Goal: Use online tool/utility: Utilize a website feature to perform a specific function

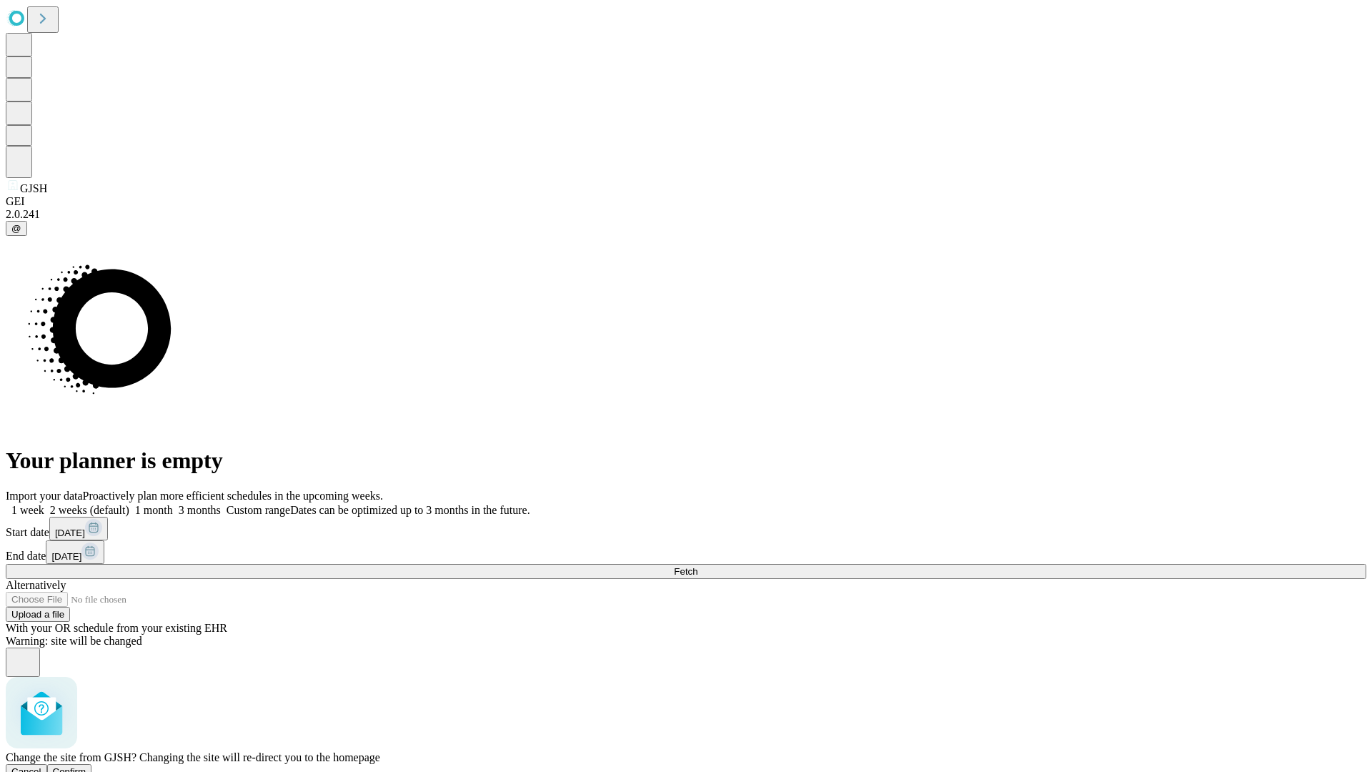
click at [86, 766] on span "Confirm" at bounding box center [70, 771] width 34 height 11
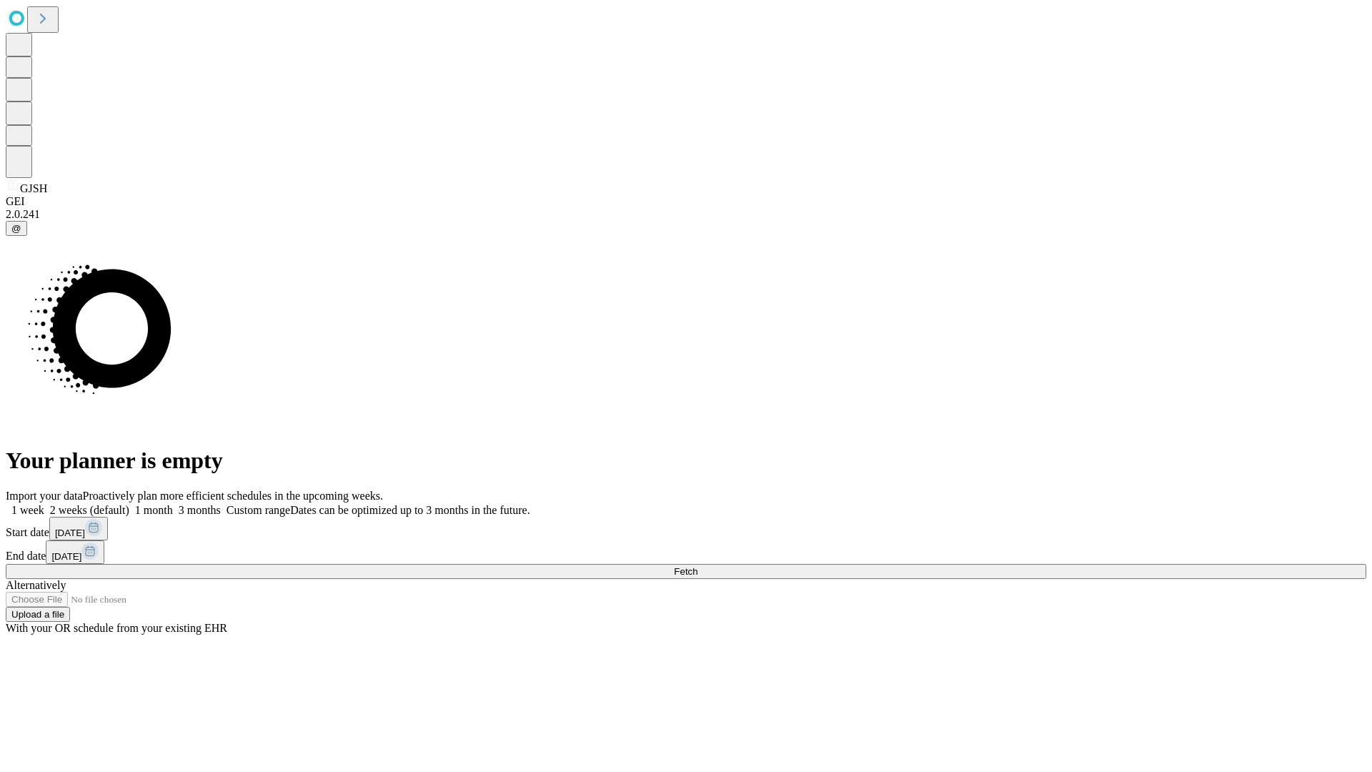
click at [173, 504] on label "1 month" at bounding box center [151, 510] width 44 height 12
click at [697, 566] on span "Fetch" at bounding box center [686, 571] width 24 height 11
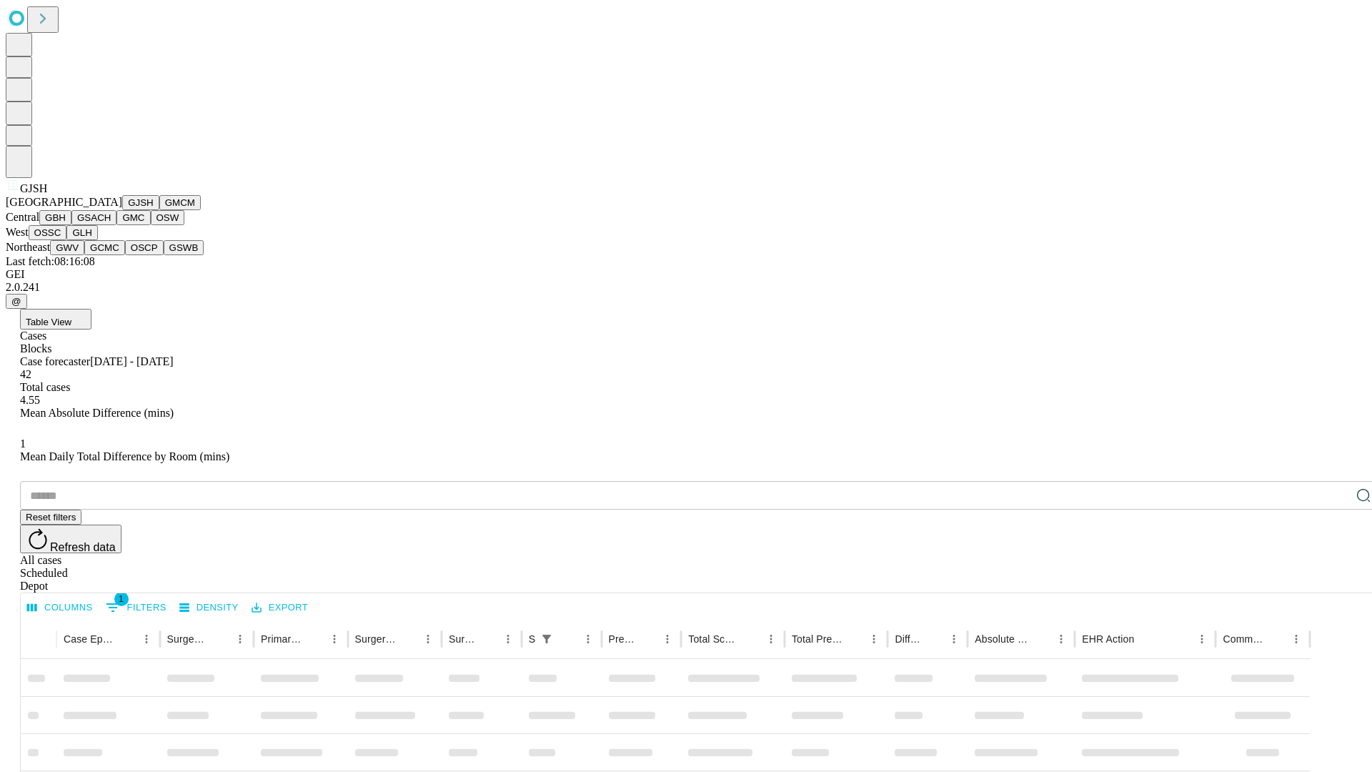
click at [159, 210] on button "GMCM" at bounding box center [179, 202] width 41 height 15
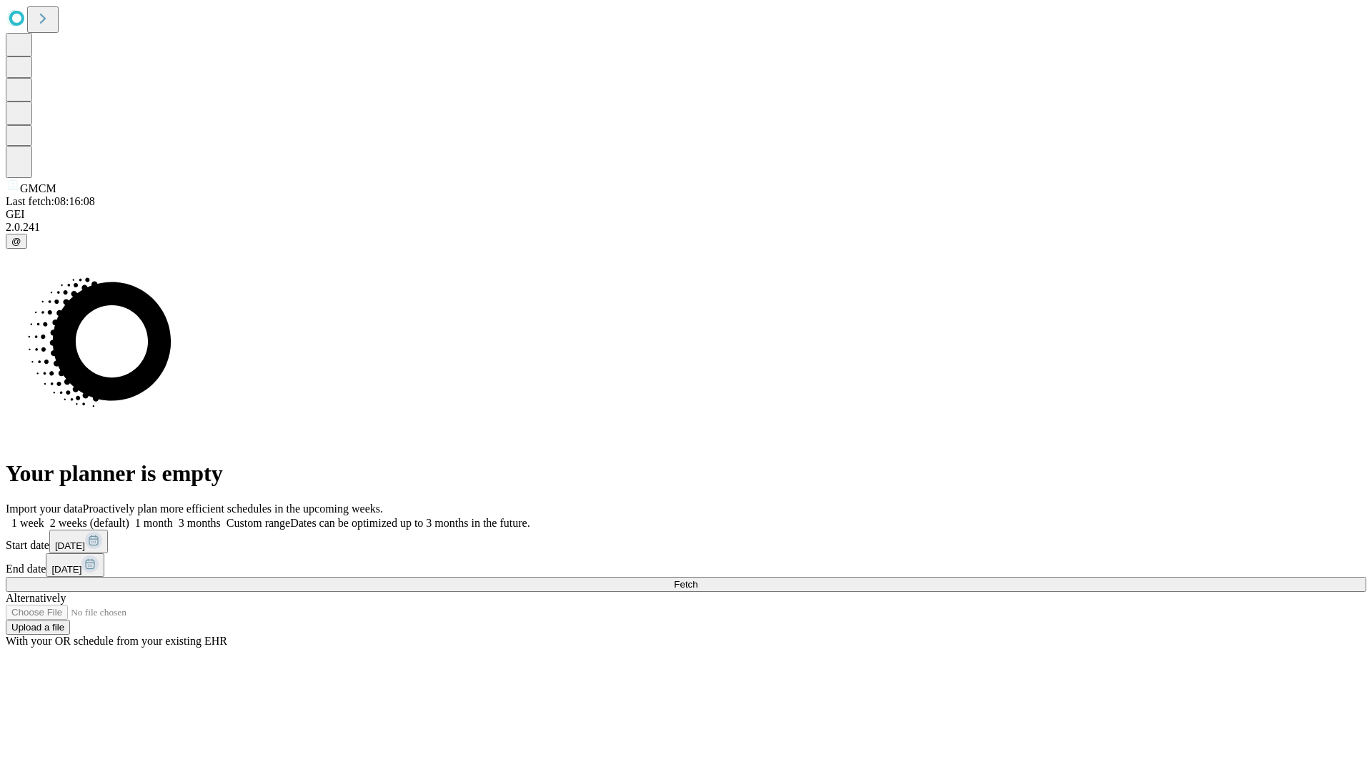
click at [173, 517] on label "1 month" at bounding box center [151, 523] width 44 height 12
click at [697, 579] on span "Fetch" at bounding box center [686, 584] width 24 height 11
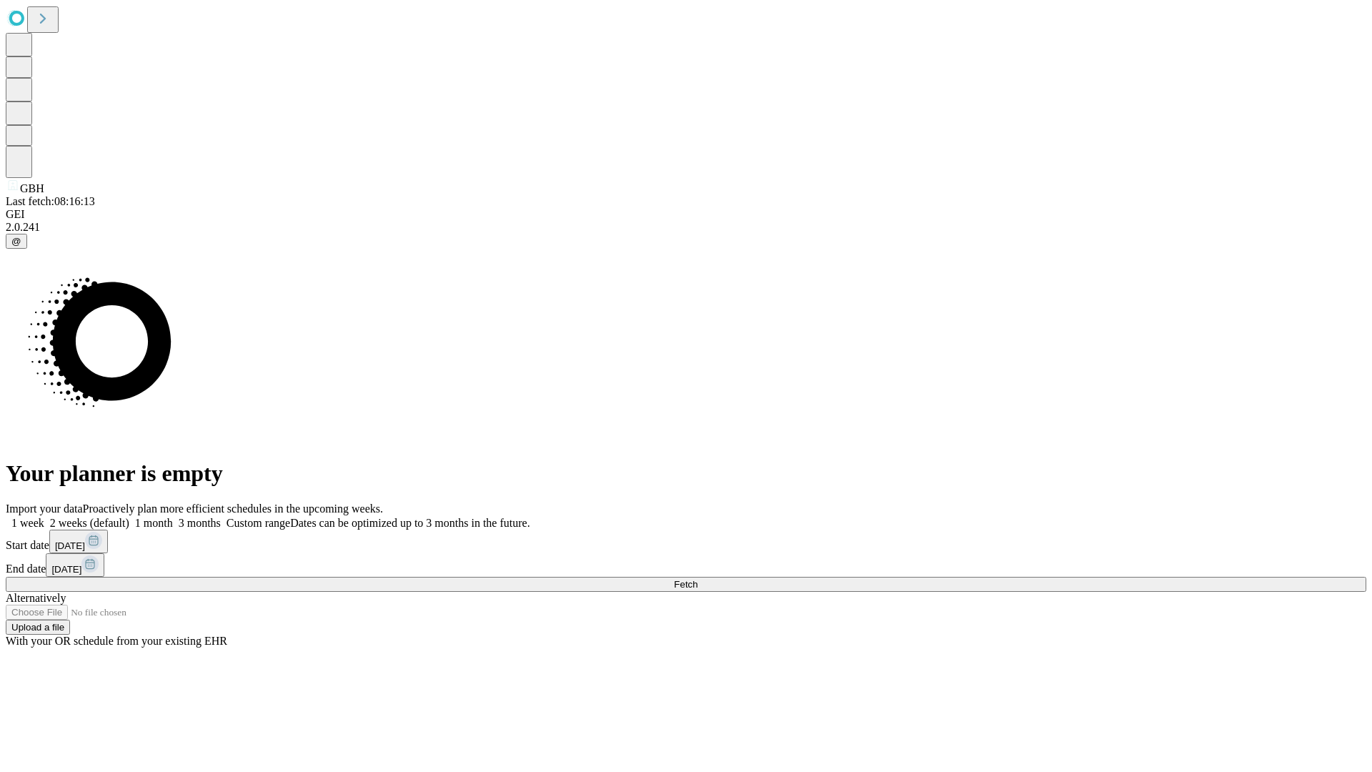
click at [173, 517] on label "1 month" at bounding box center [151, 523] width 44 height 12
click at [697, 579] on span "Fetch" at bounding box center [686, 584] width 24 height 11
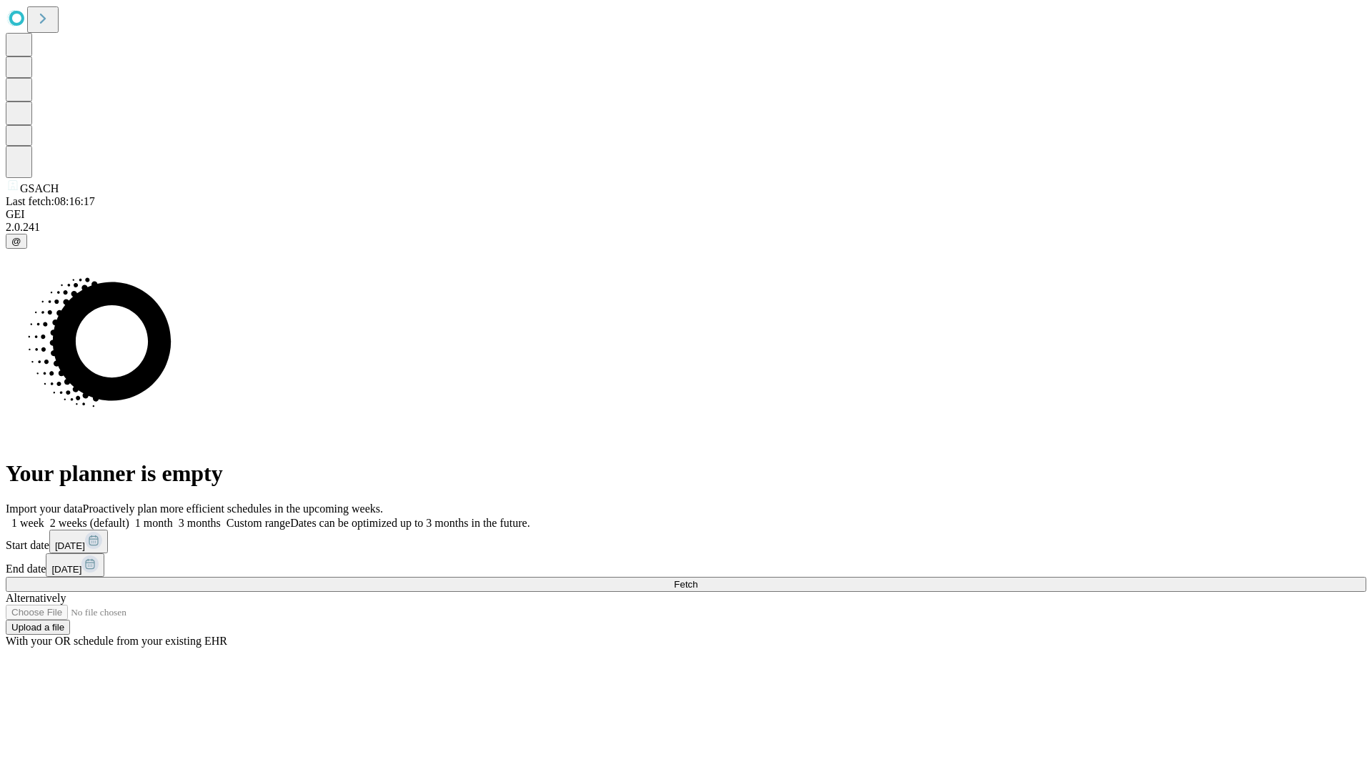
click at [173, 517] on label "1 month" at bounding box center [151, 523] width 44 height 12
click at [697, 579] on span "Fetch" at bounding box center [686, 584] width 24 height 11
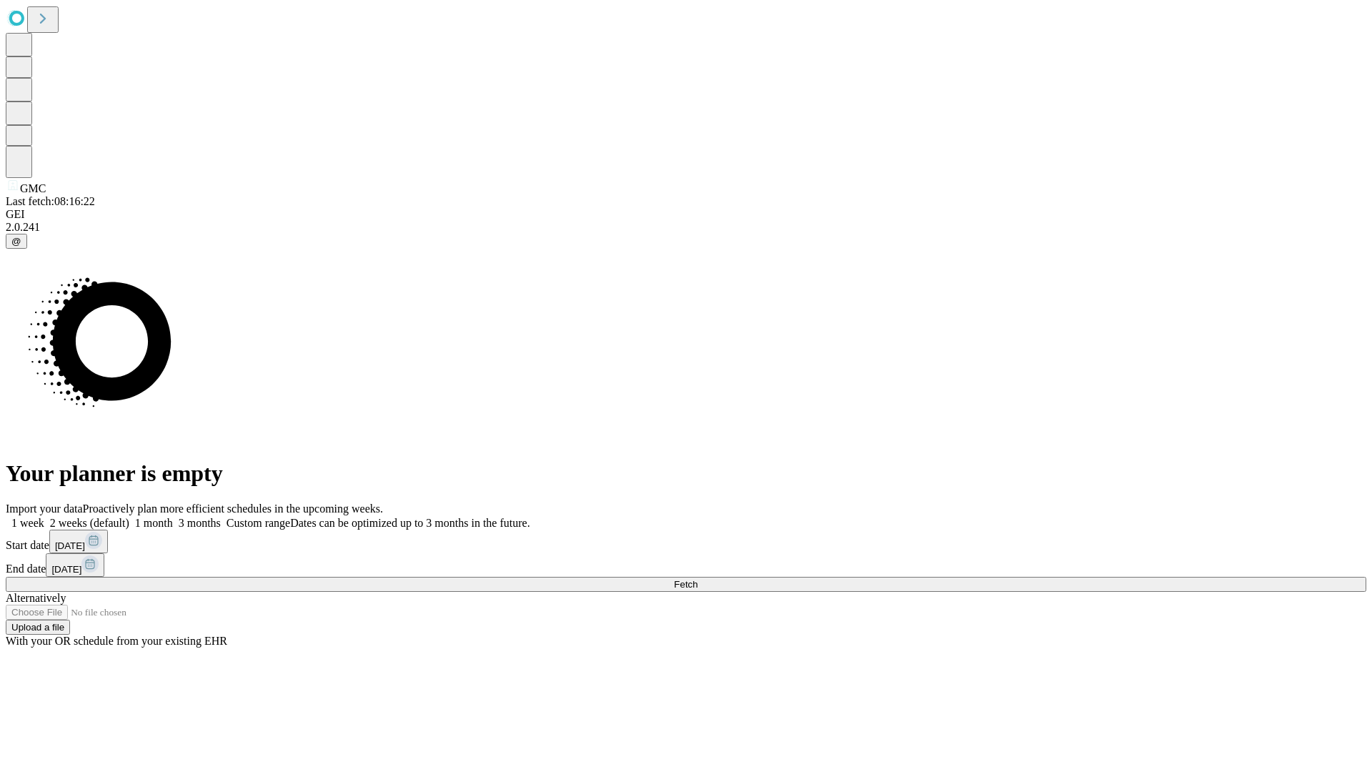
click at [173, 517] on label "1 month" at bounding box center [151, 523] width 44 height 12
click at [697, 579] on span "Fetch" at bounding box center [686, 584] width 24 height 11
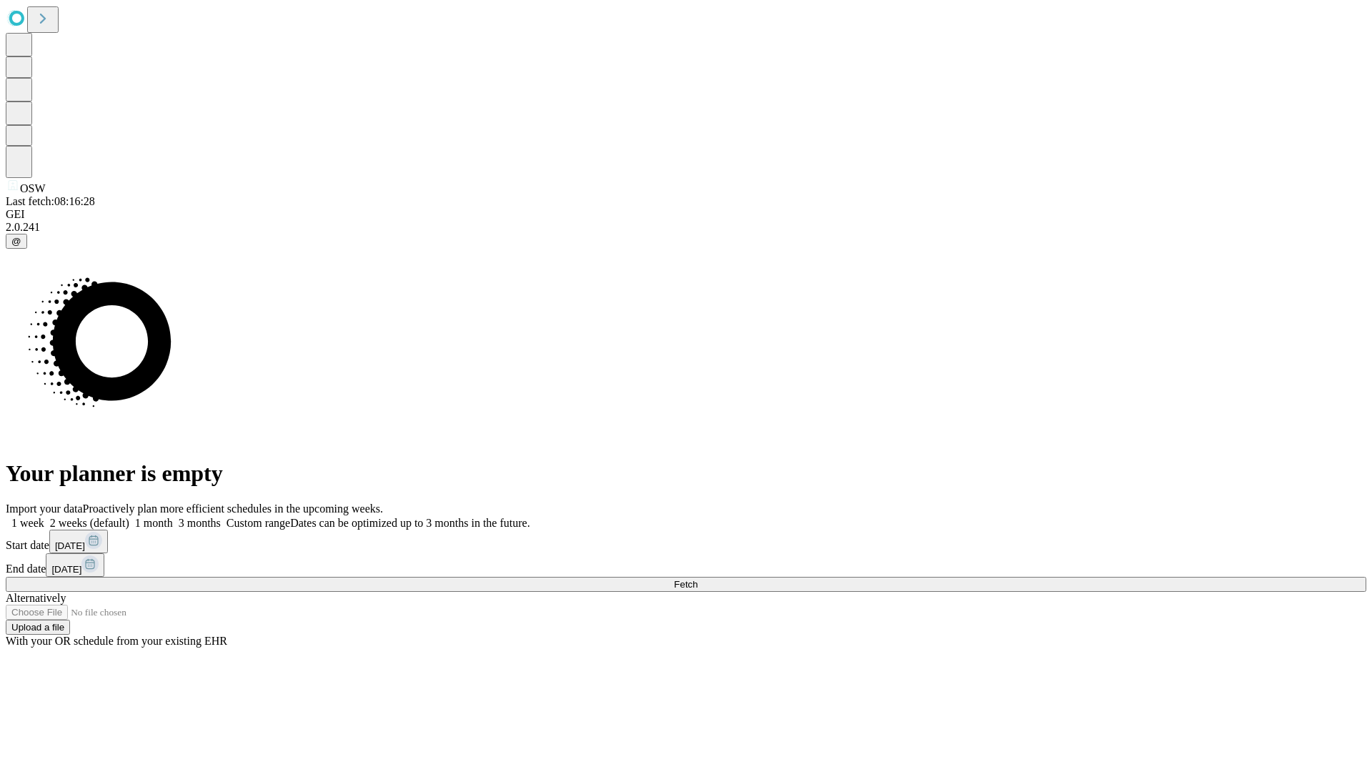
click at [697, 579] on span "Fetch" at bounding box center [686, 584] width 24 height 11
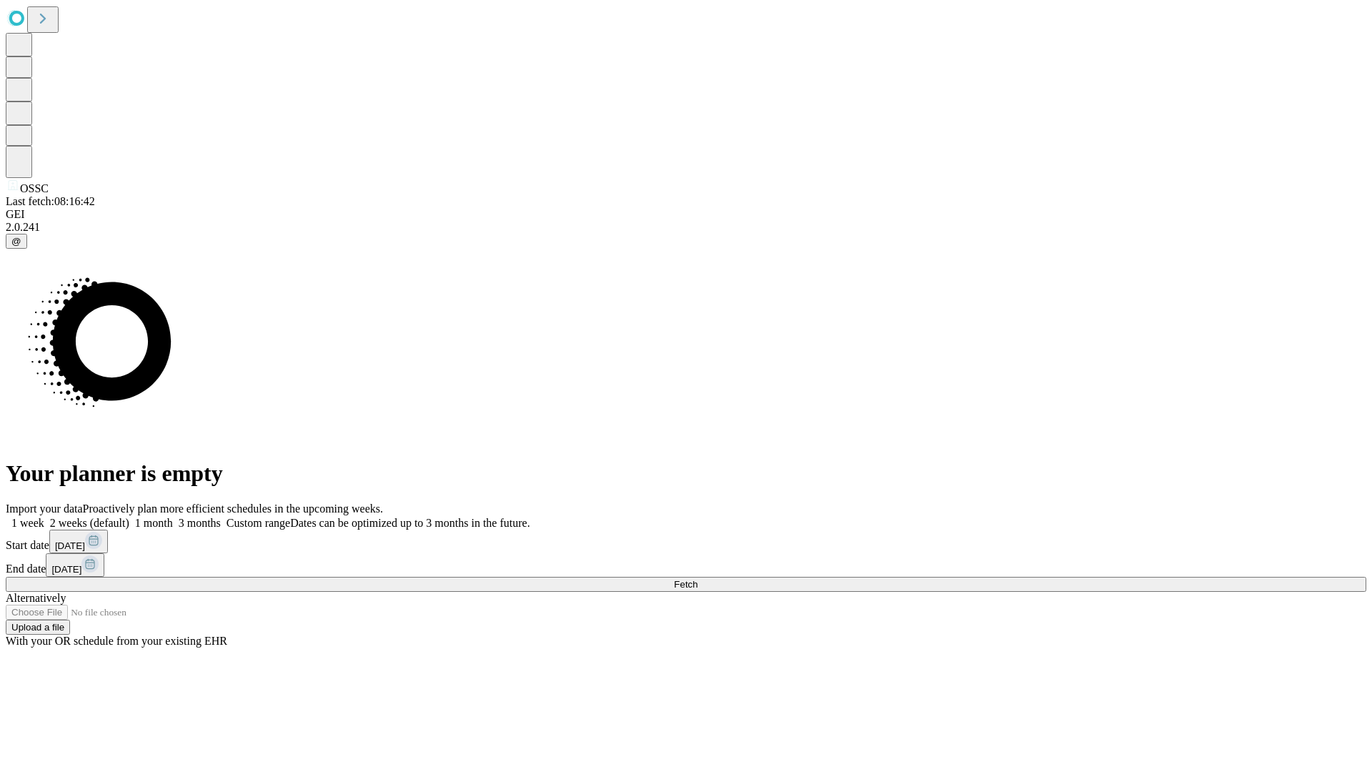
click at [173, 517] on label "1 month" at bounding box center [151, 523] width 44 height 12
click at [697, 579] on span "Fetch" at bounding box center [686, 584] width 24 height 11
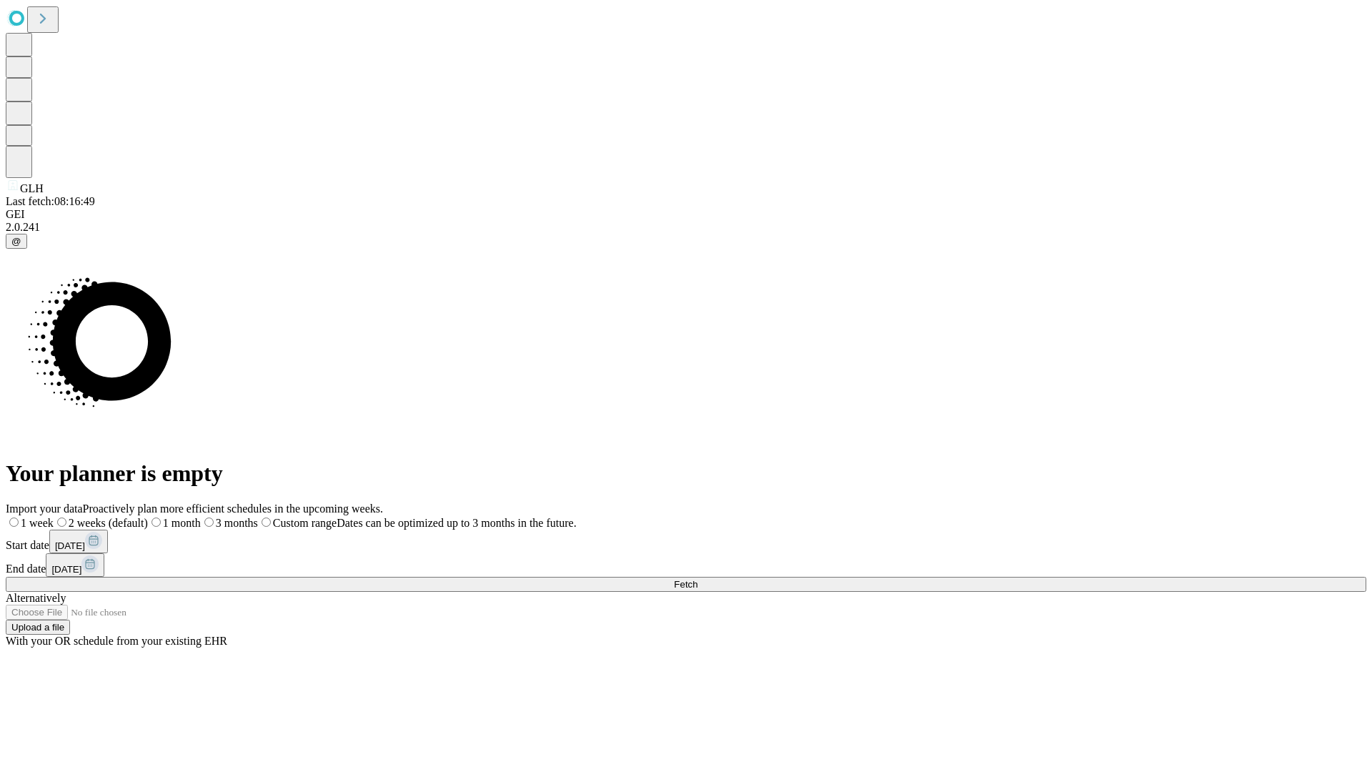
click at [201, 517] on label "1 month" at bounding box center [174, 523] width 53 height 12
click at [697, 579] on span "Fetch" at bounding box center [686, 584] width 24 height 11
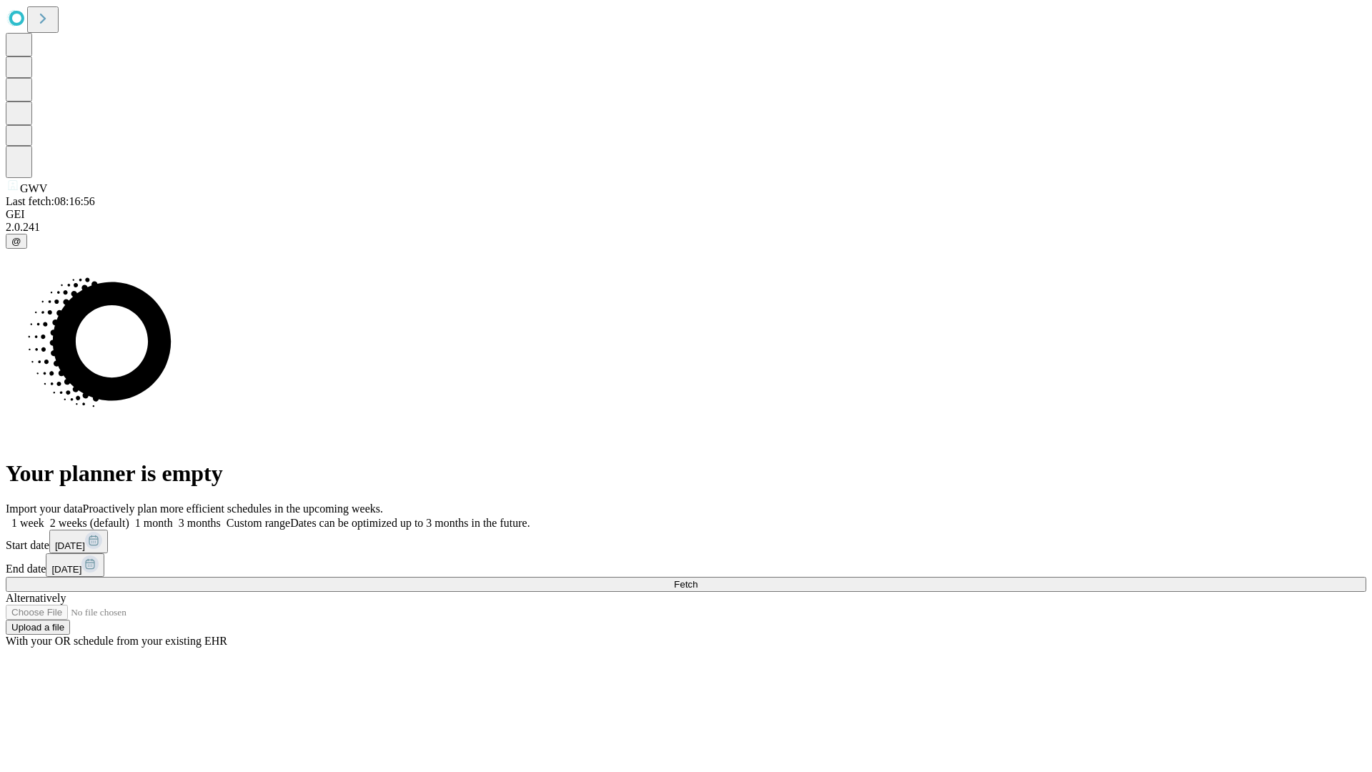
click at [173, 517] on label "1 month" at bounding box center [151, 523] width 44 height 12
click at [697, 579] on span "Fetch" at bounding box center [686, 584] width 24 height 11
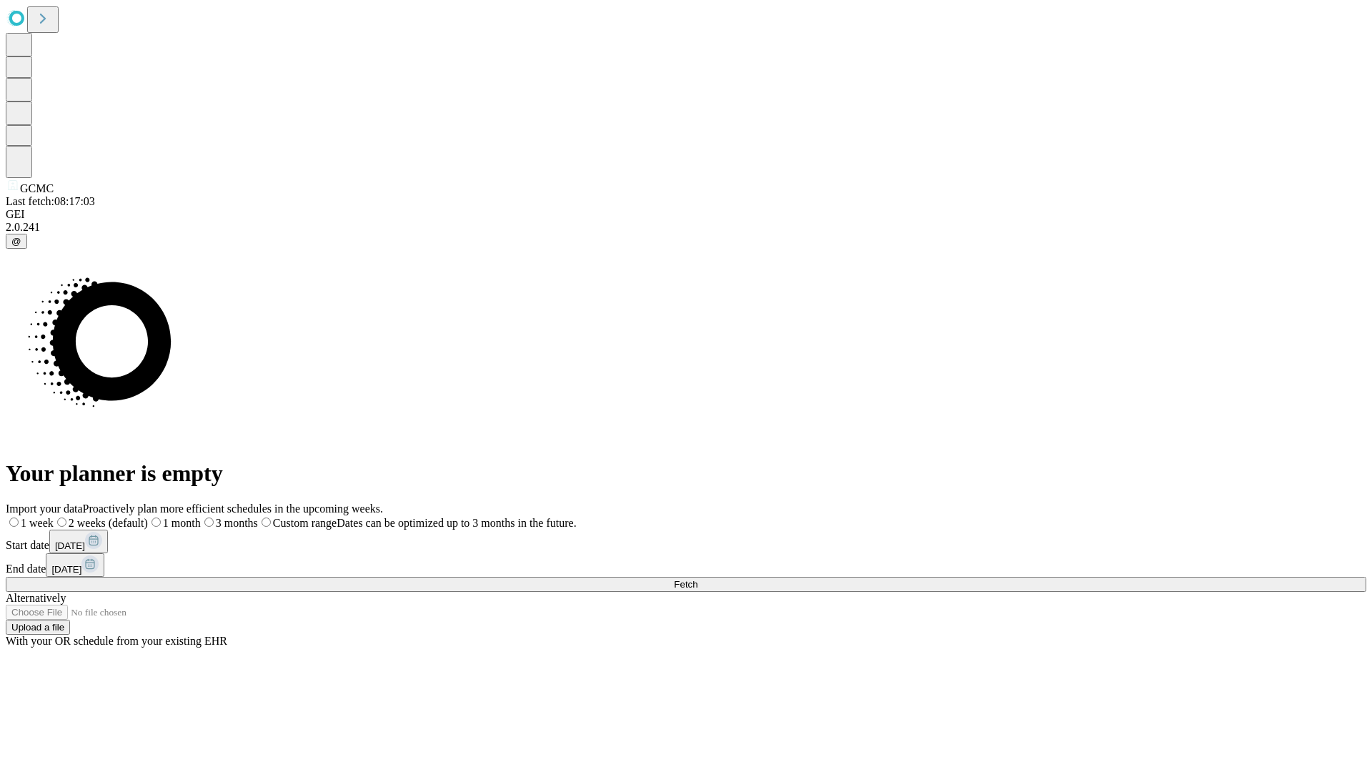
click at [201, 517] on label "1 month" at bounding box center [174, 523] width 53 height 12
click at [697, 579] on span "Fetch" at bounding box center [686, 584] width 24 height 11
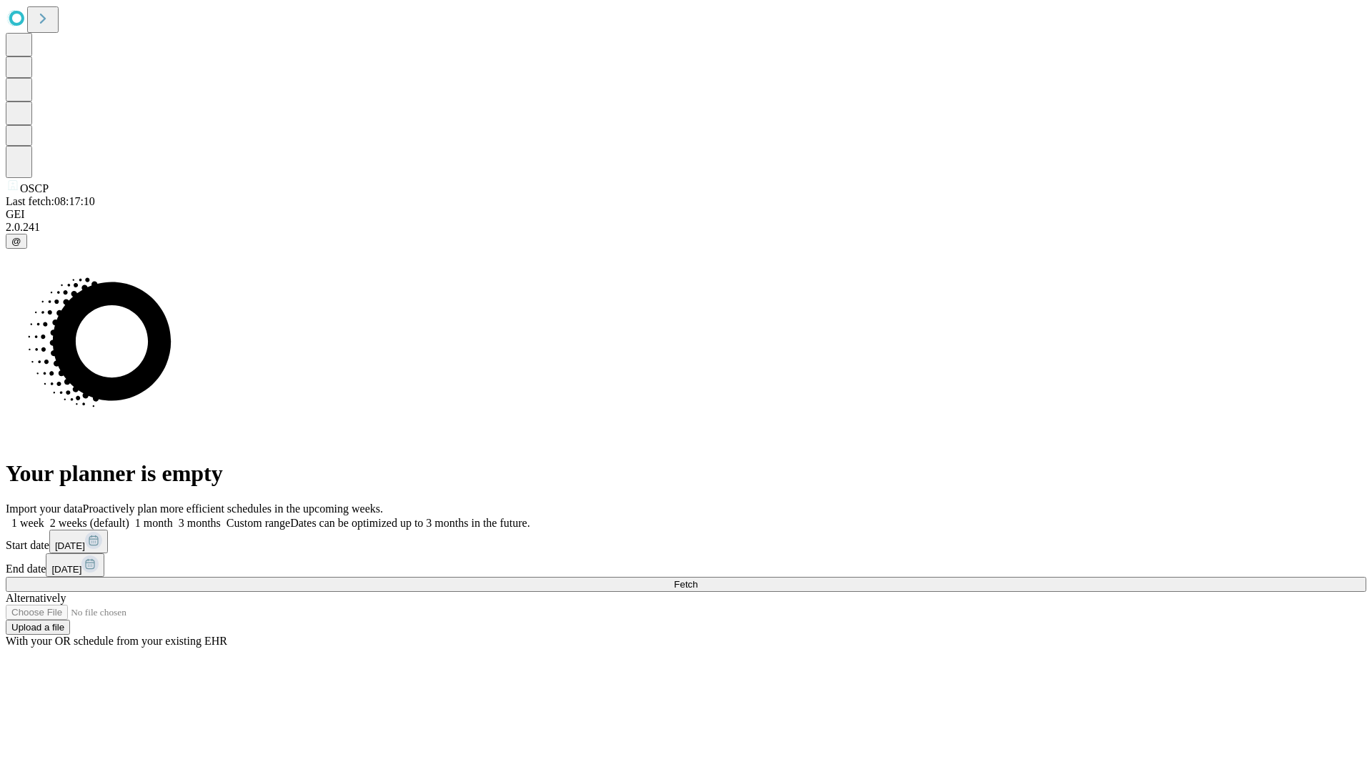
click at [173, 517] on label "1 month" at bounding box center [151, 523] width 44 height 12
click at [697, 579] on span "Fetch" at bounding box center [686, 584] width 24 height 11
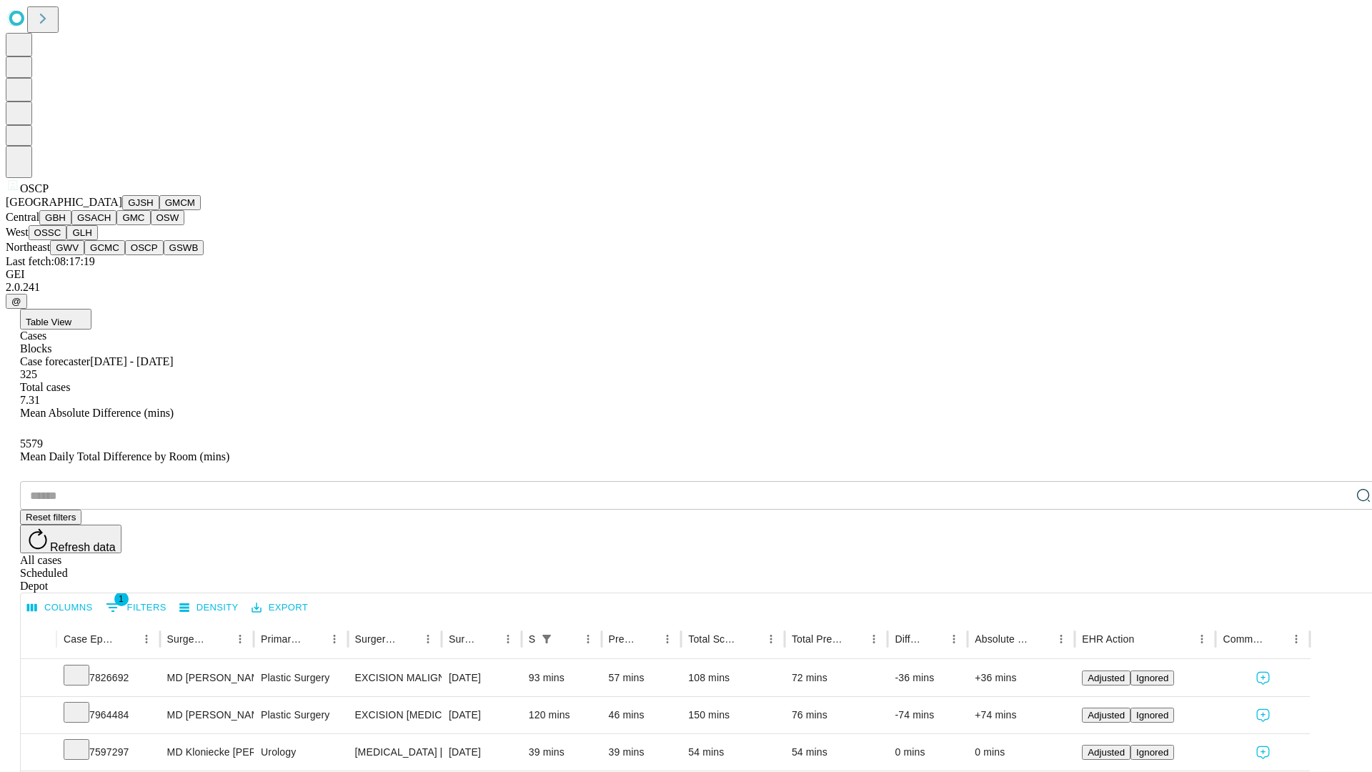
click at [164, 255] on button "GSWB" at bounding box center [184, 247] width 41 height 15
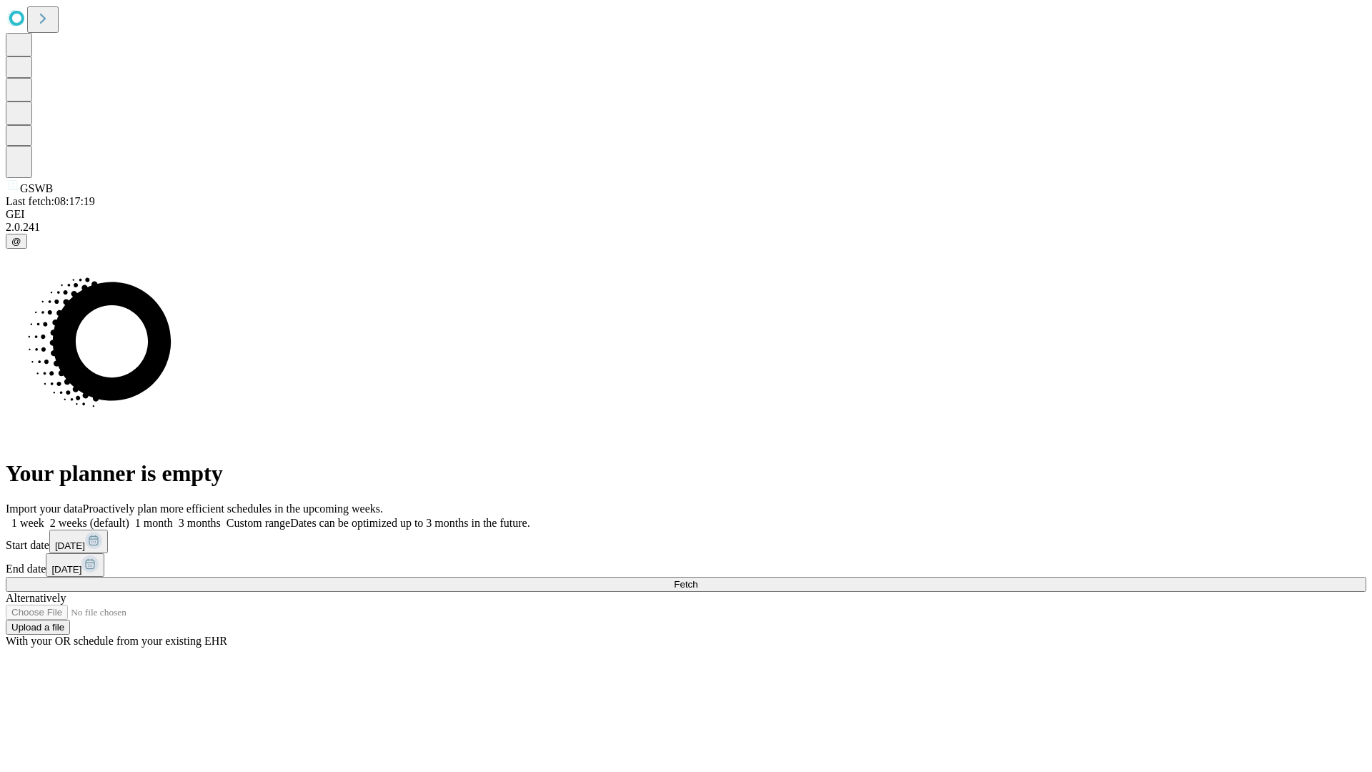
click at [697, 579] on span "Fetch" at bounding box center [686, 584] width 24 height 11
